Goal: Understand process/instructions

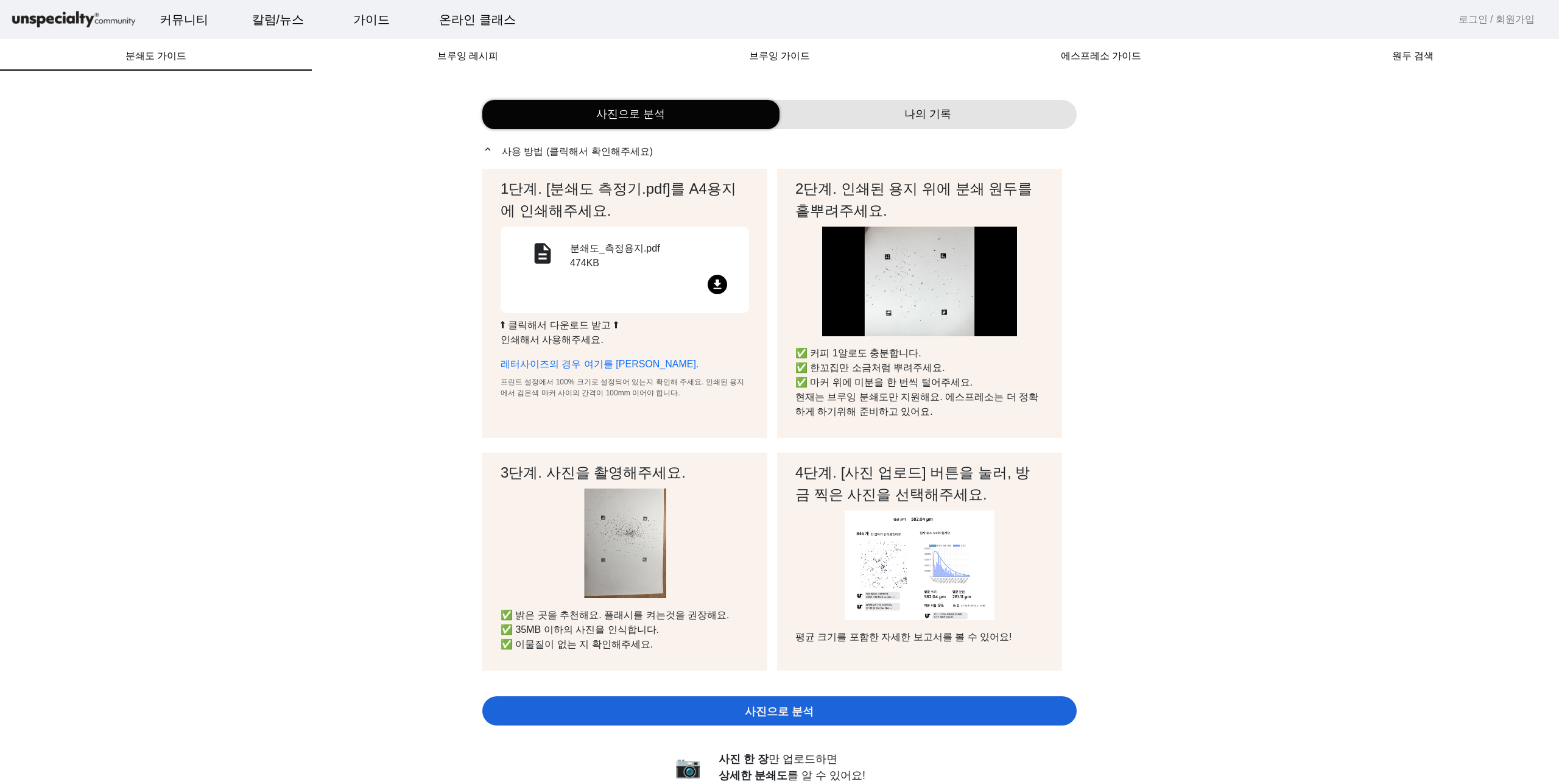
click at [721, 278] on mat-icon "file_download" at bounding box center [718, 285] width 19 height 19
click at [632, 360] on link "레터사이즈의 경우 여기를 [PERSON_NAME]." at bounding box center [599, 364] width 198 height 10
click at [605, 360] on link "레터사이즈의 경우 여기를 [PERSON_NAME]." at bounding box center [599, 364] width 198 height 10
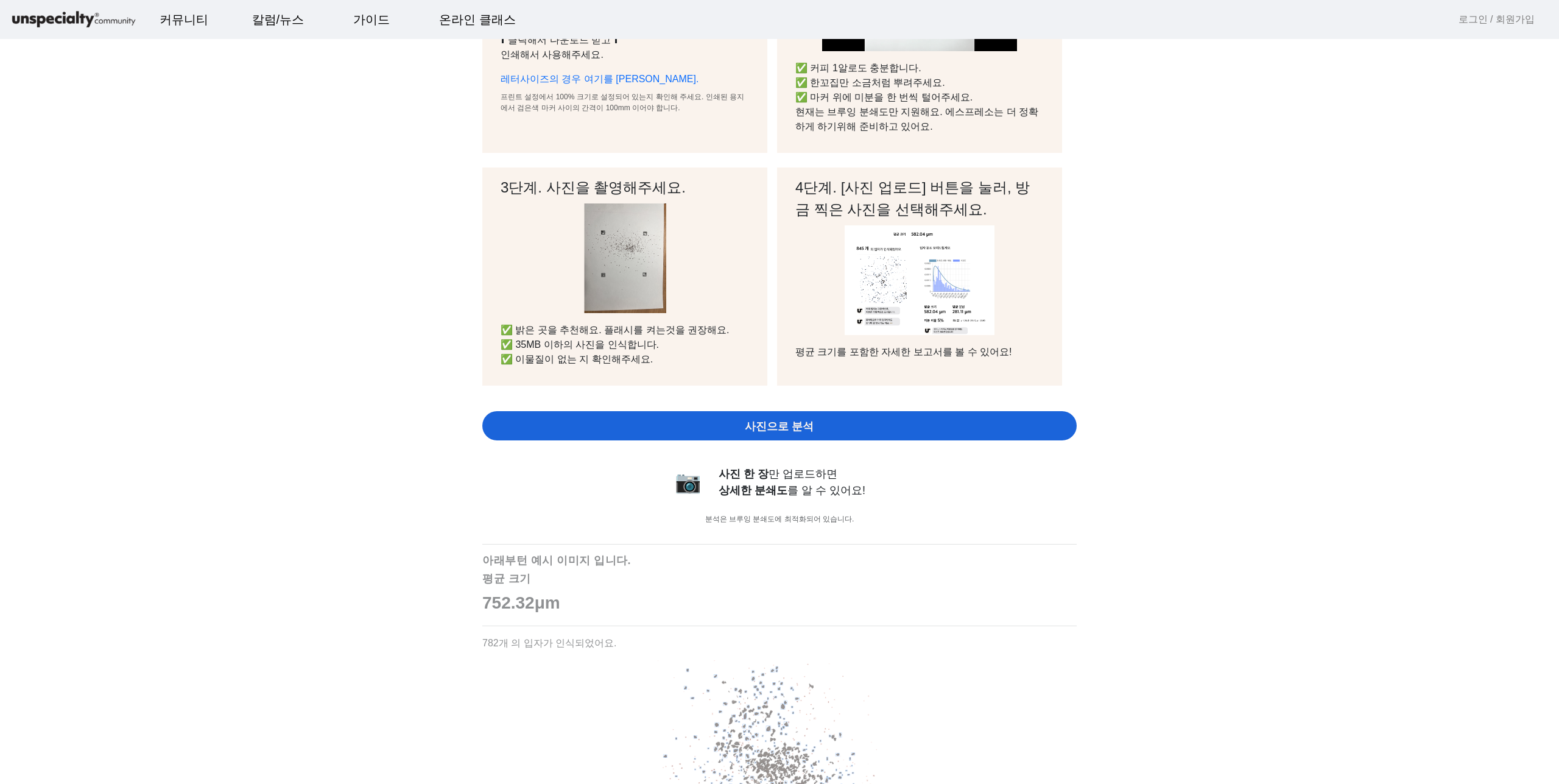
scroll to position [305, 0]
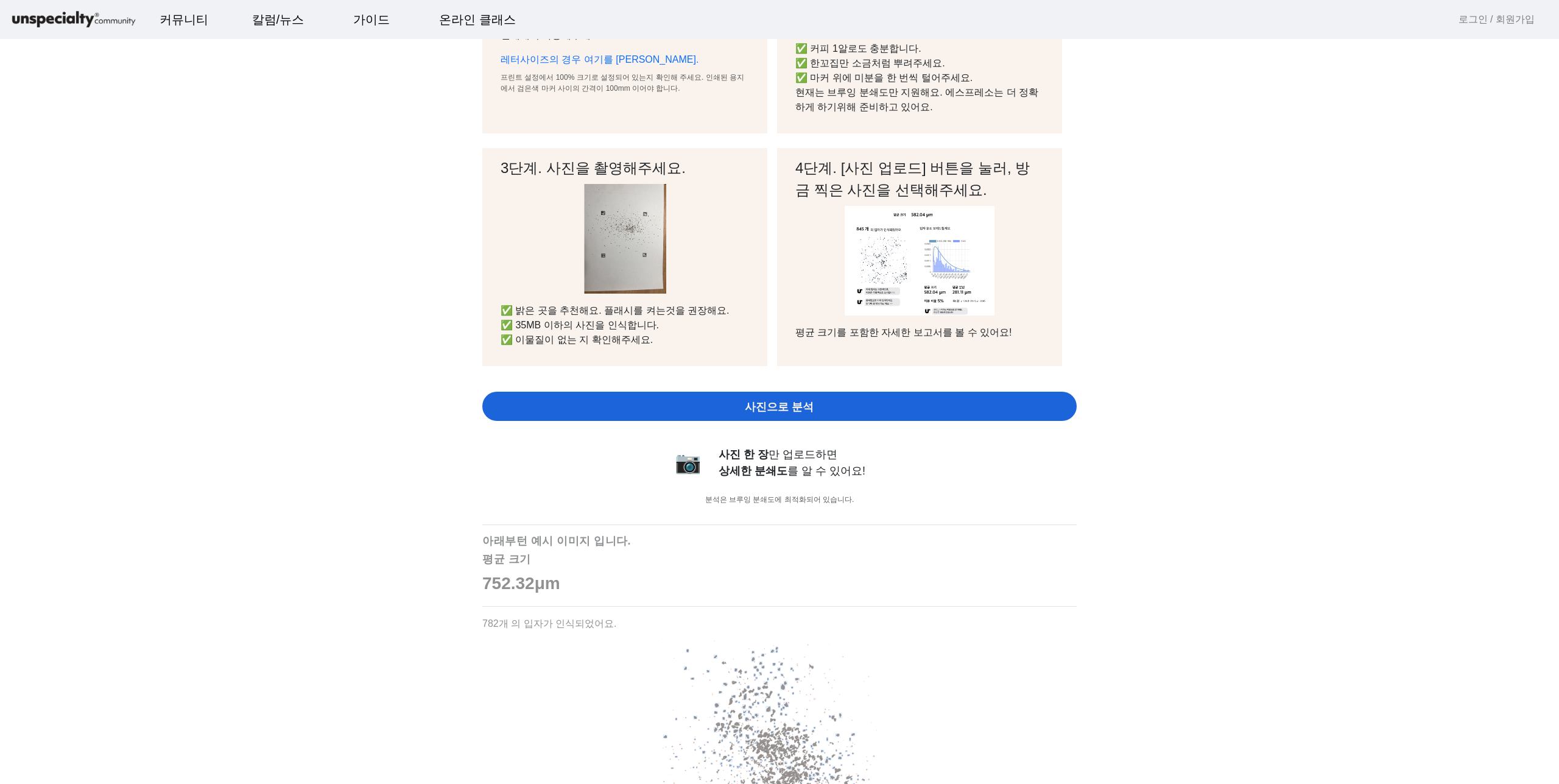
click at [787, 406] on span "사진으로 분석" at bounding box center [779, 407] width 69 height 16
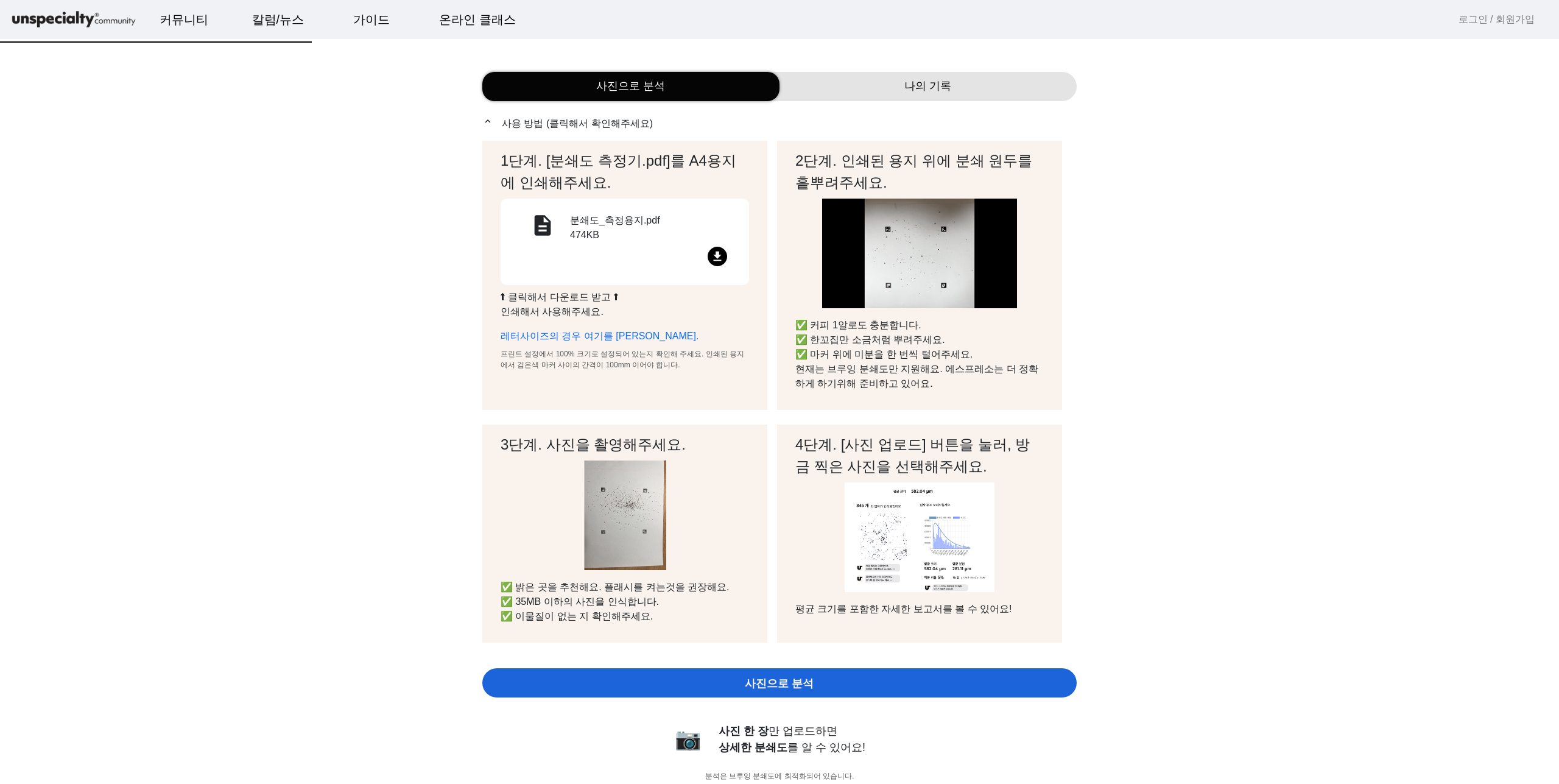
scroll to position [0, 0]
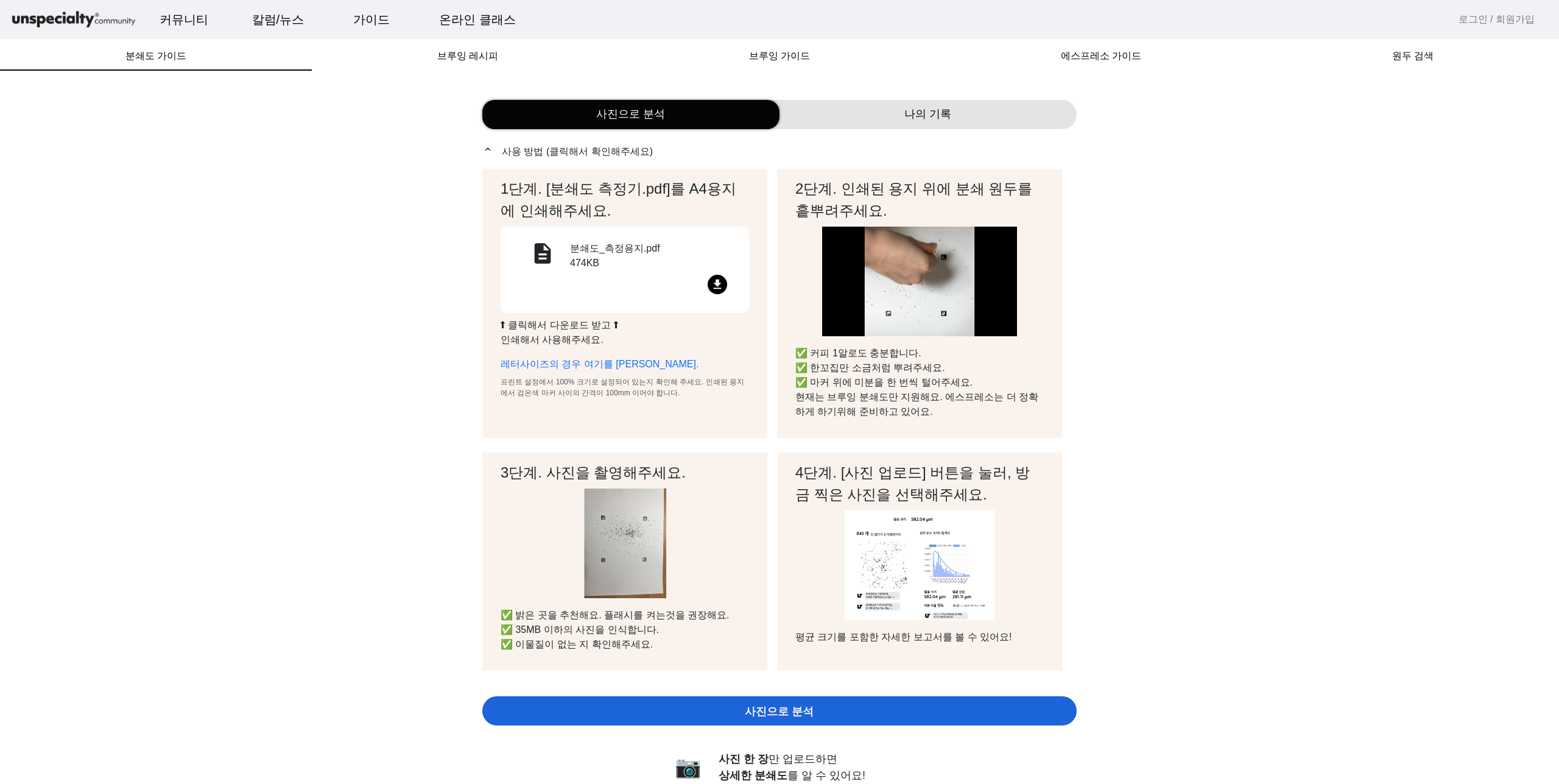
click at [84, 12] on img at bounding box center [74, 19] width 128 height 21
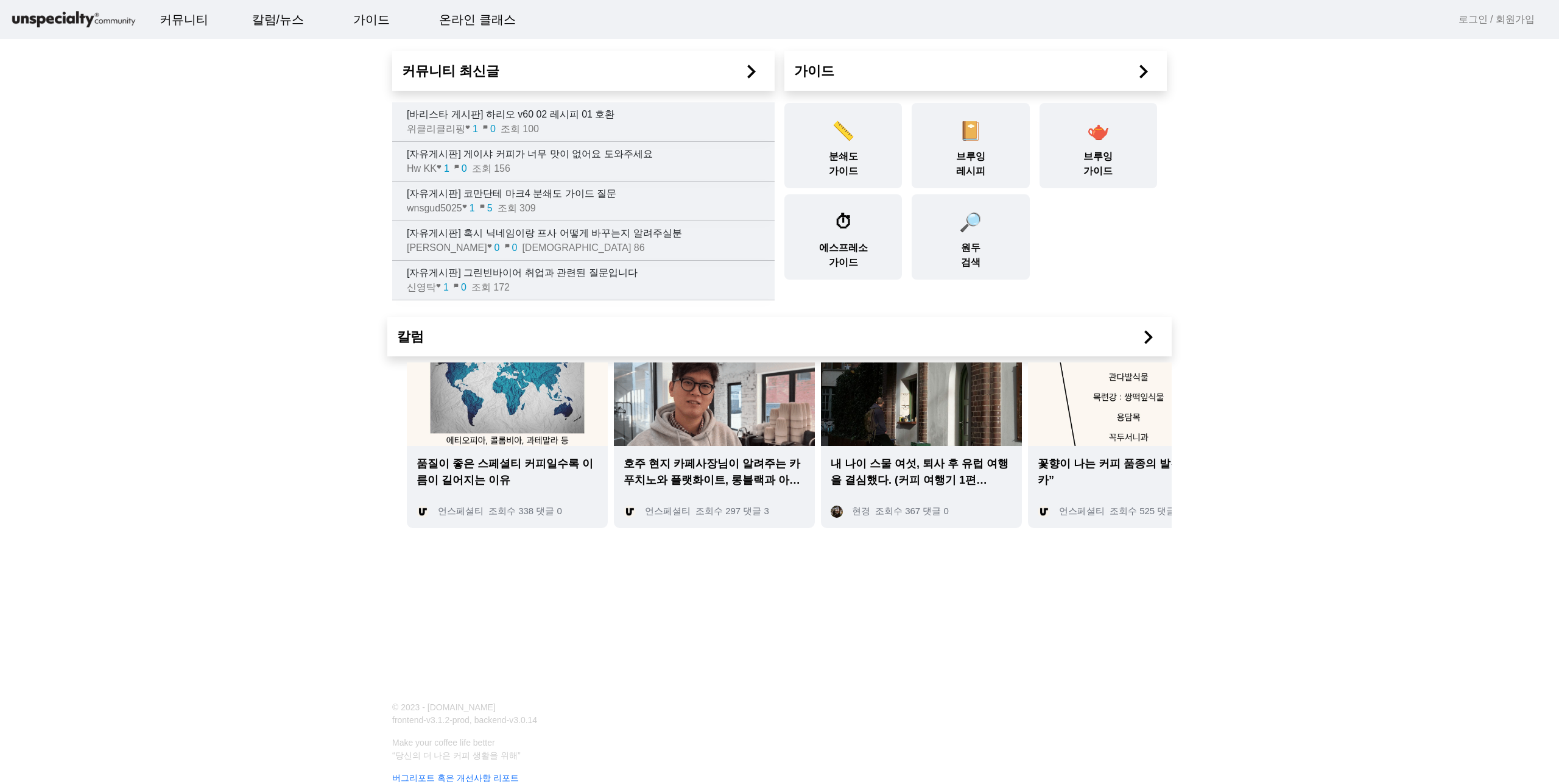
click at [50, 19] on img at bounding box center [74, 19] width 128 height 21
click at [457, 12] on link "온라인 클래스" at bounding box center [477, 19] width 96 height 33
click at [68, 25] on img at bounding box center [74, 19] width 128 height 21
click at [74, 15] on img at bounding box center [74, 19] width 128 height 21
